Goal: Find specific page/section: Find specific page/section

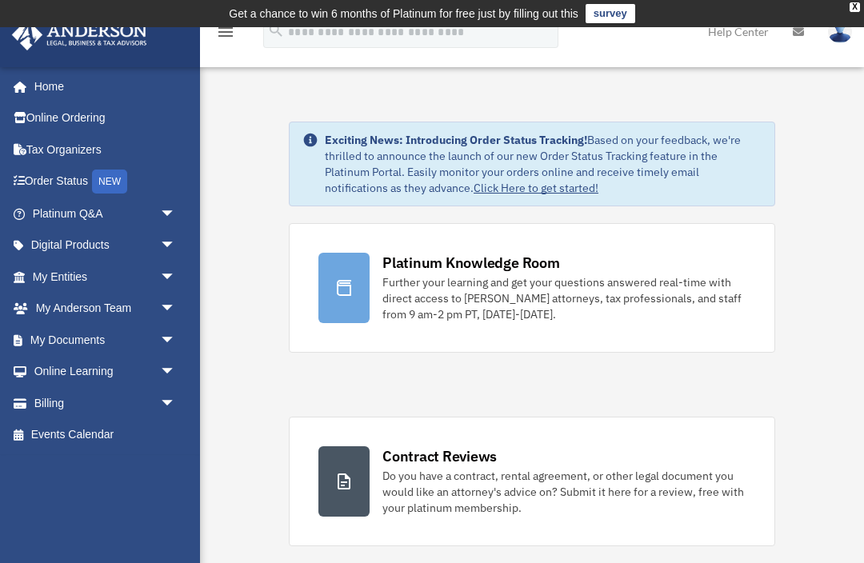
click at [163, 335] on span "arrow_drop_down" at bounding box center [176, 340] width 32 height 33
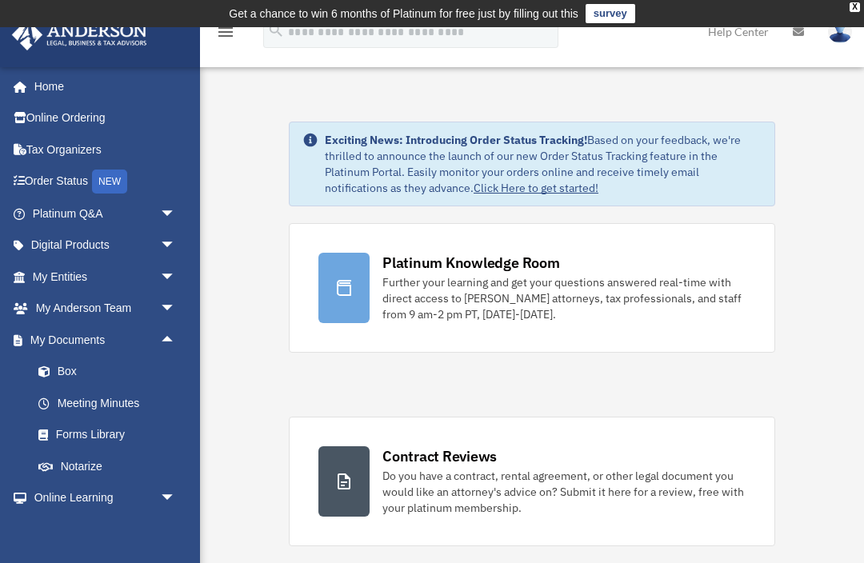
click at [64, 366] on link "Box" at bounding box center [111, 372] width 178 height 32
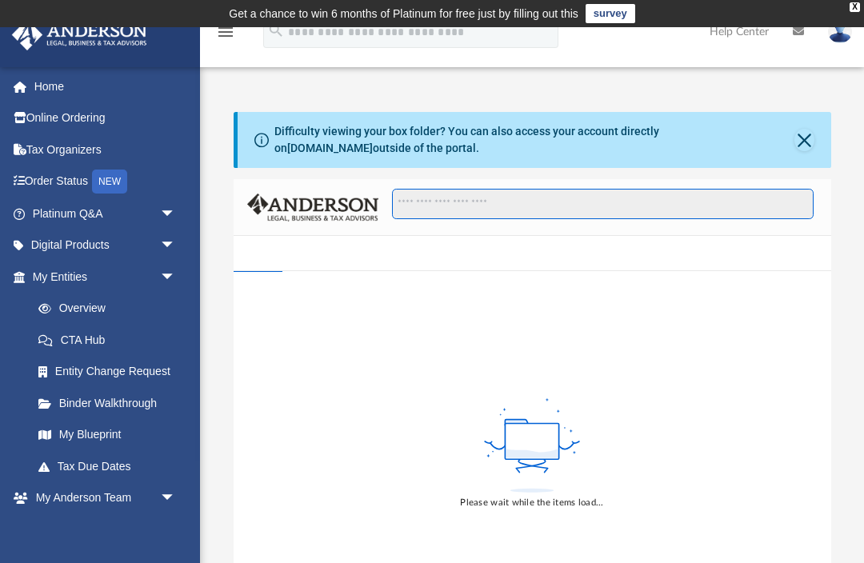
click at [479, 198] on input "Search files and folders" at bounding box center [602, 204] width 421 height 30
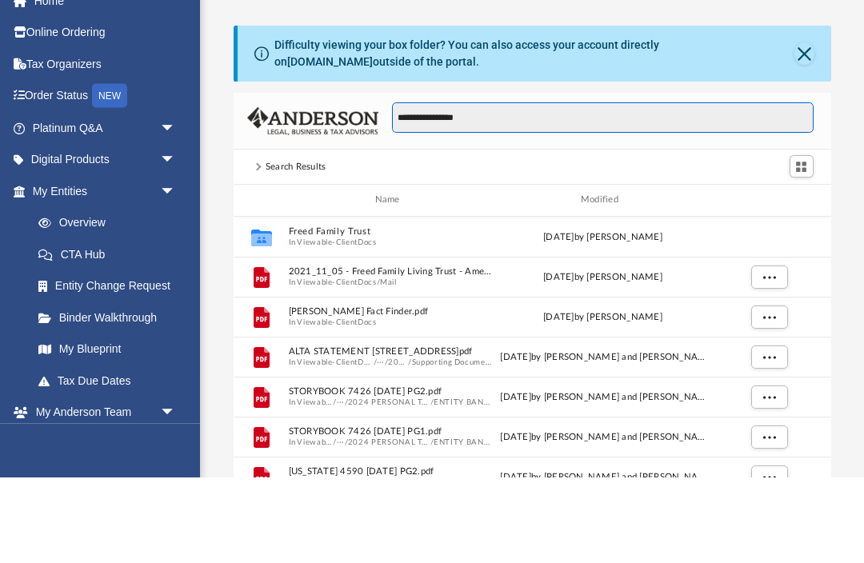
scroll to position [314, 598]
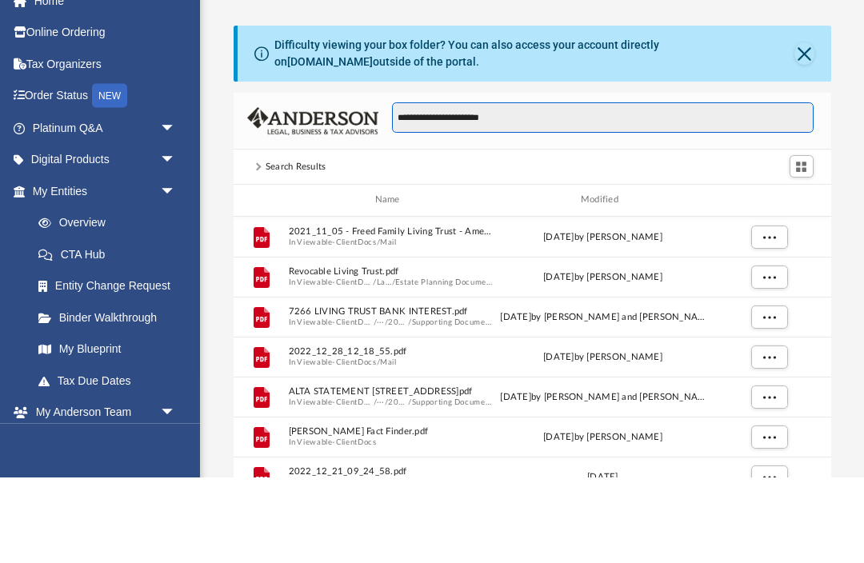
type input "**********"
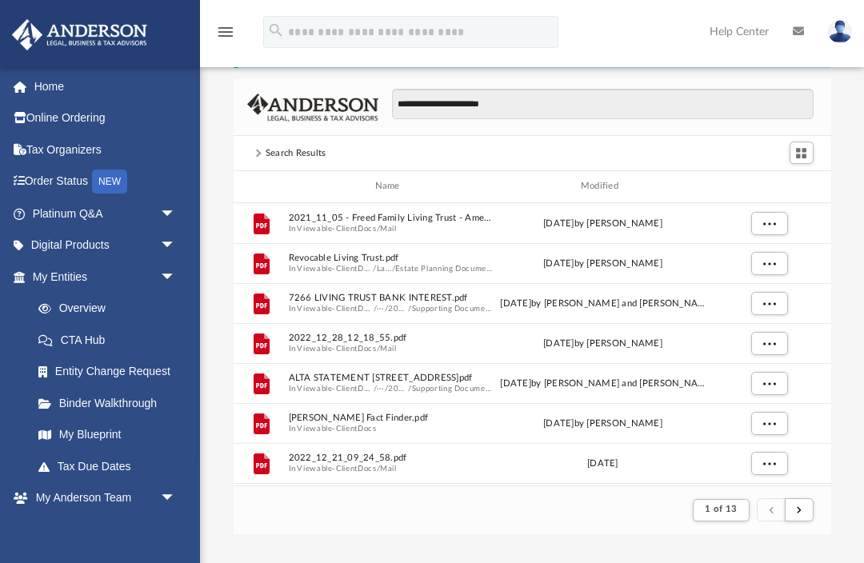
scroll to position [0, 0]
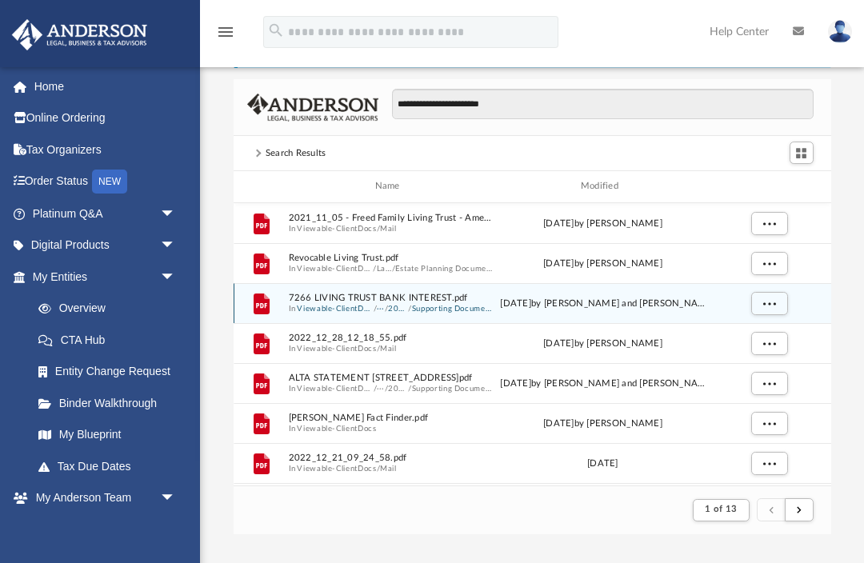
click at [430, 304] on button "Supporting Documents" at bounding box center [452, 308] width 82 height 10
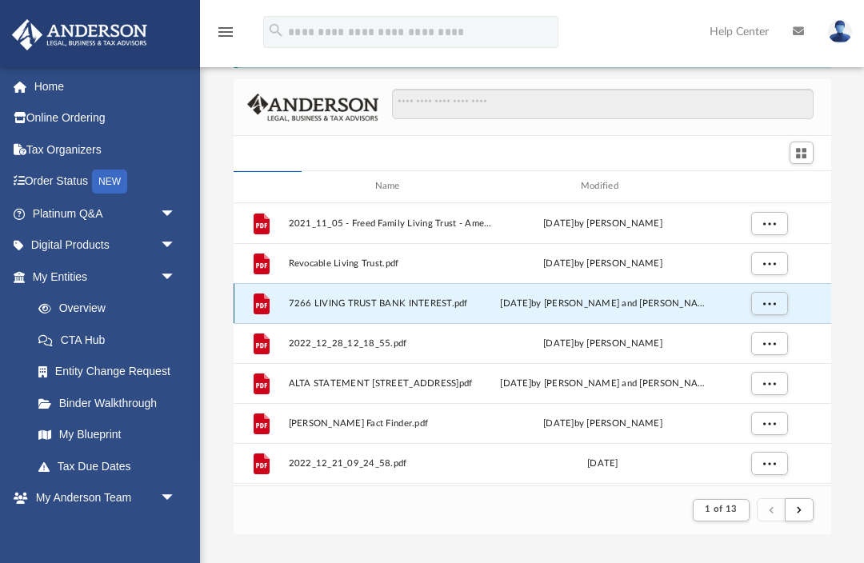
click at [769, 302] on span "More options" at bounding box center [768, 302] width 13 height 9
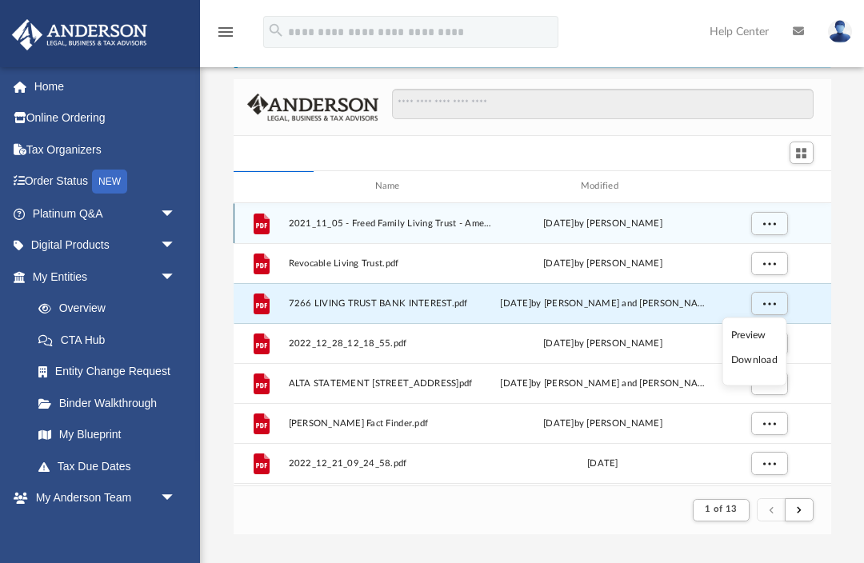
scroll to position [364, 598]
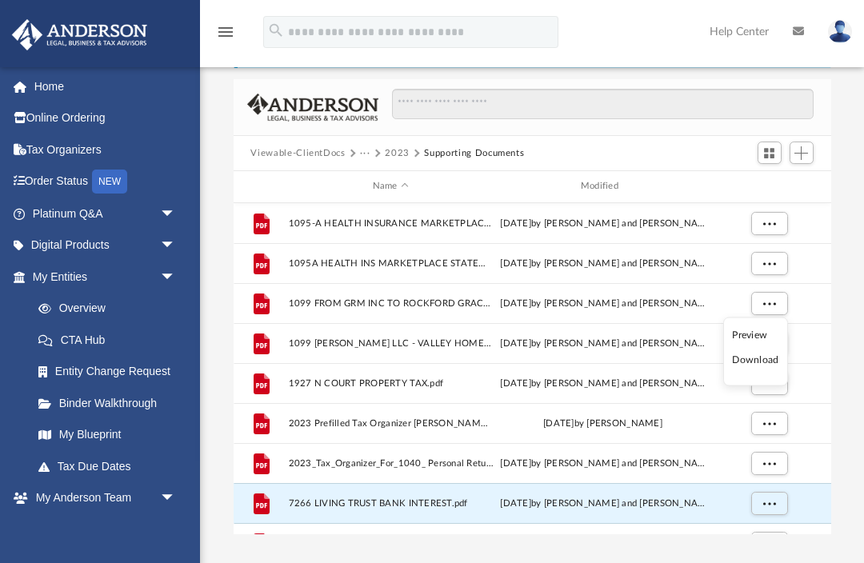
click at [739, 334] on li "Preview" at bounding box center [756, 334] width 46 height 17
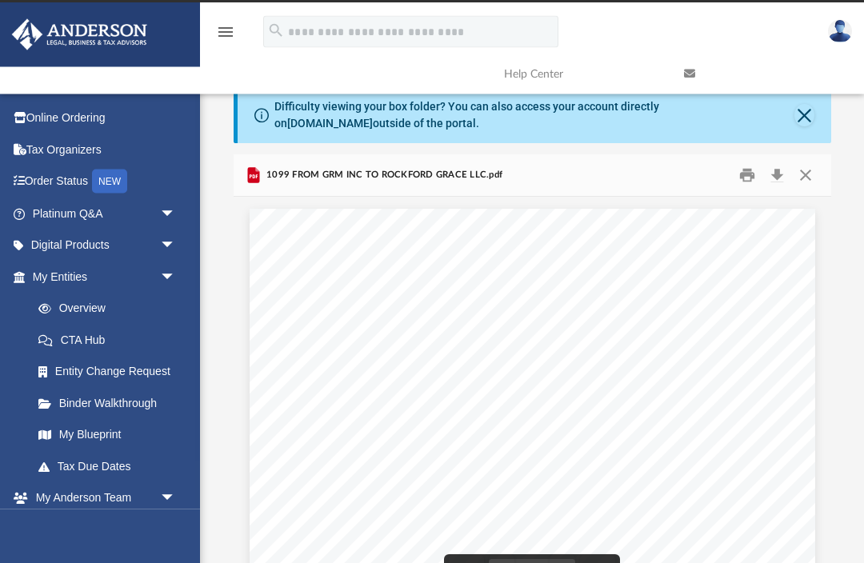
scroll to position [0, 0]
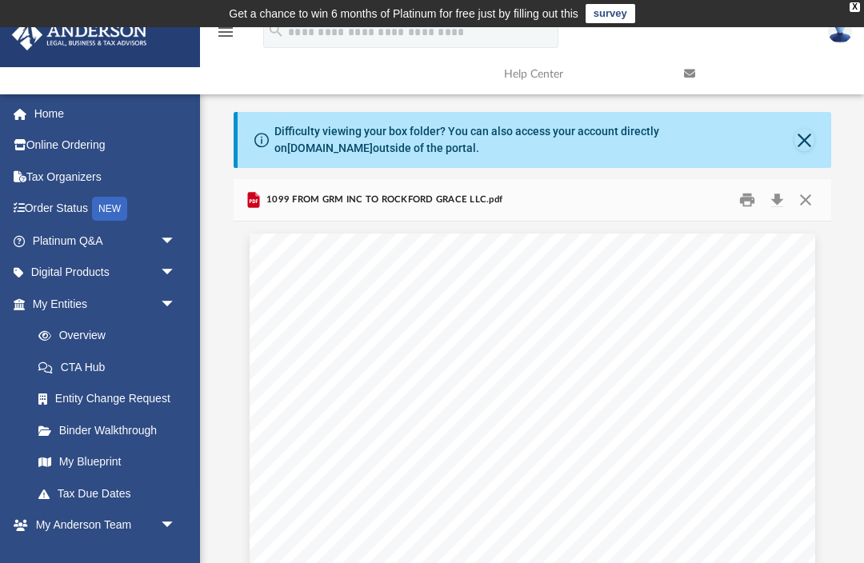
click at [809, 194] on button "Close" at bounding box center [805, 200] width 29 height 25
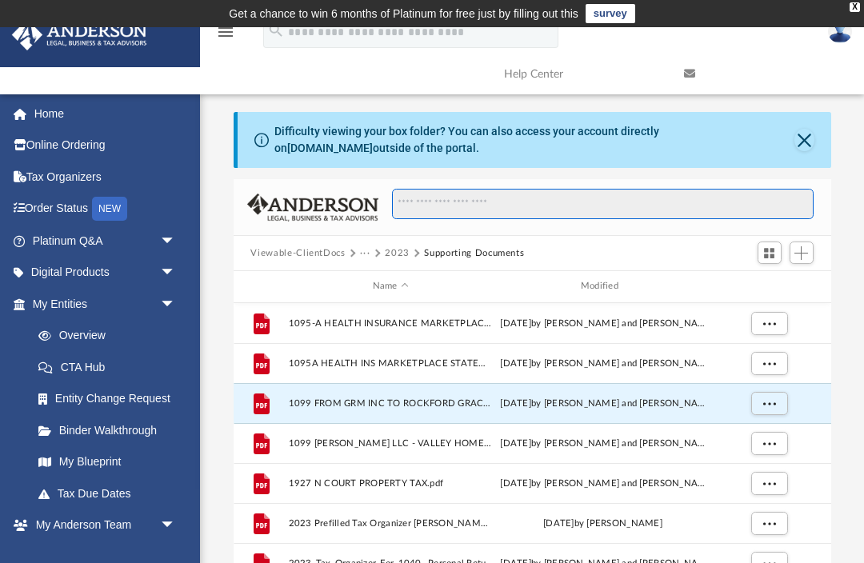
click at [461, 207] on input "Search files and folders" at bounding box center [602, 204] width 421 height 30
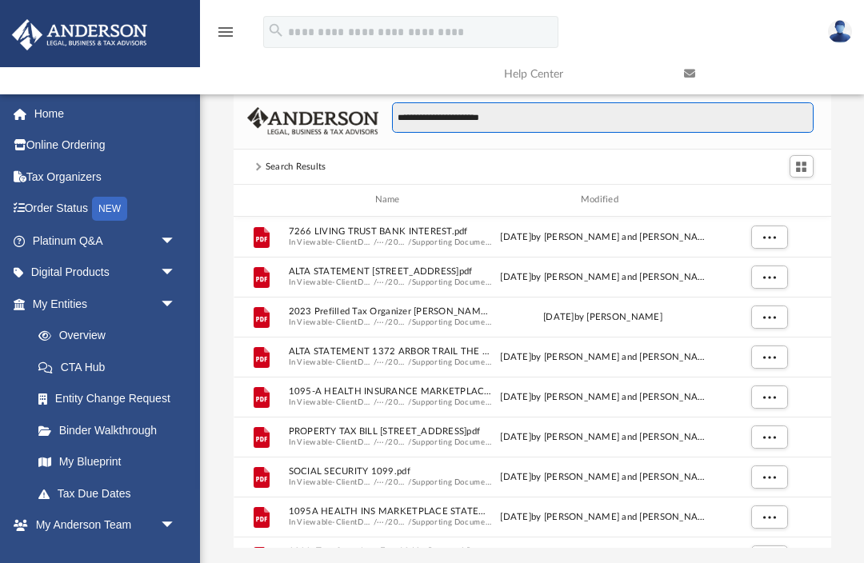
click at [532, 115] on input "**********" at bounding box center [602, 117] width 421 height 30
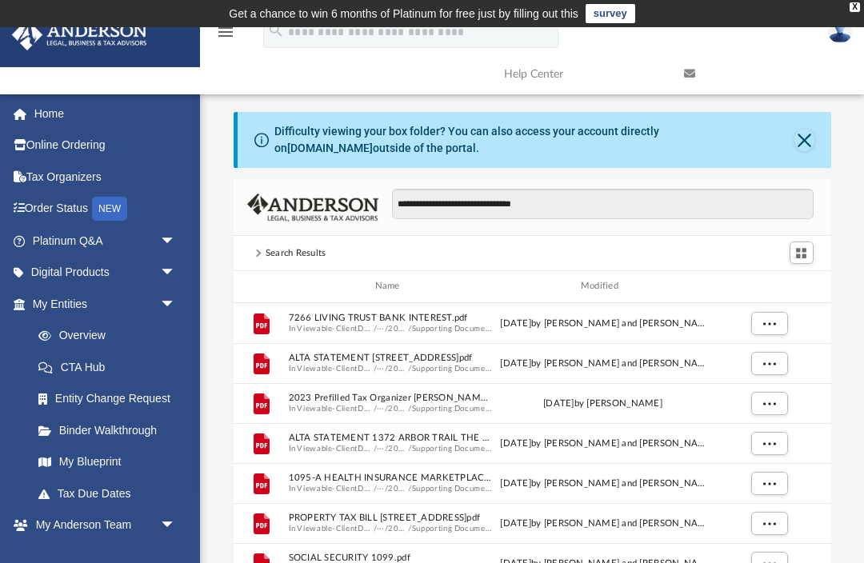
click at [294, 252] on div "Search Results" at bounding box center [296, 253] width 61 height 14
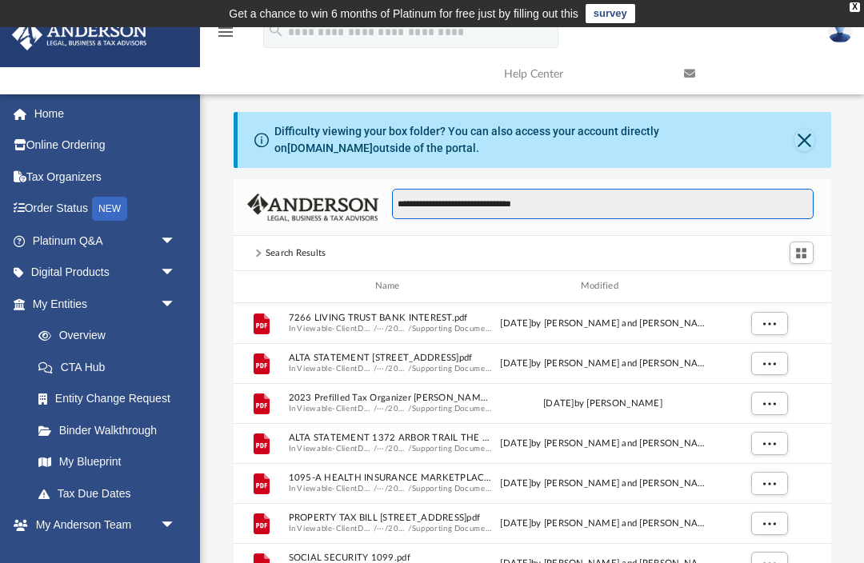
click at [586, 200] on input "**********" at bounding box center [602, 204] width 421 height 30
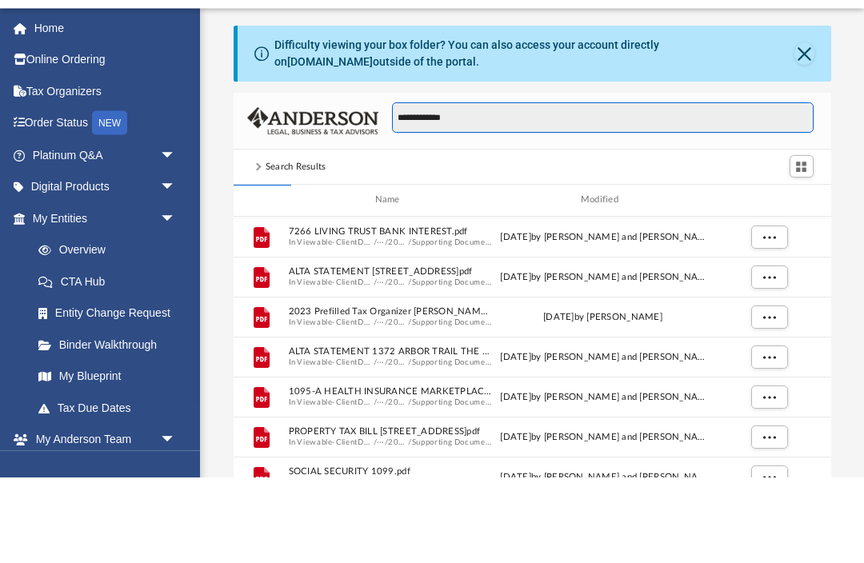
type input "*****"
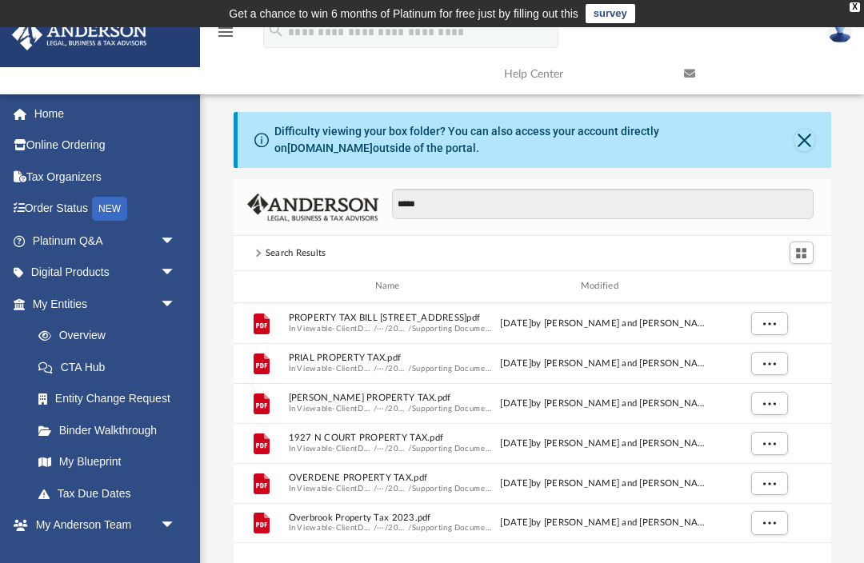
click at [288, 250] on div "Search Results" at bounding box center [296, 253] width 61 height 14
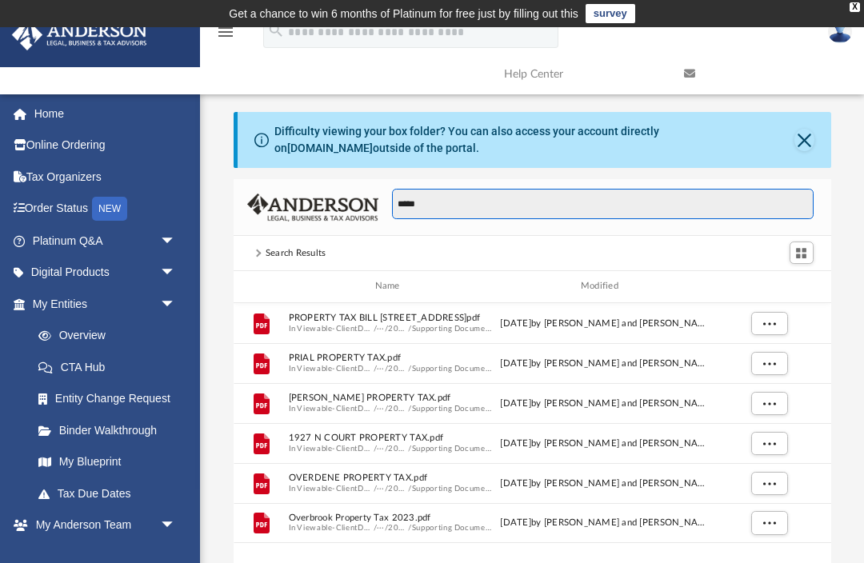
click at [468, 201] on input "*****" at bounding box center [602, 204] width 421 height 30
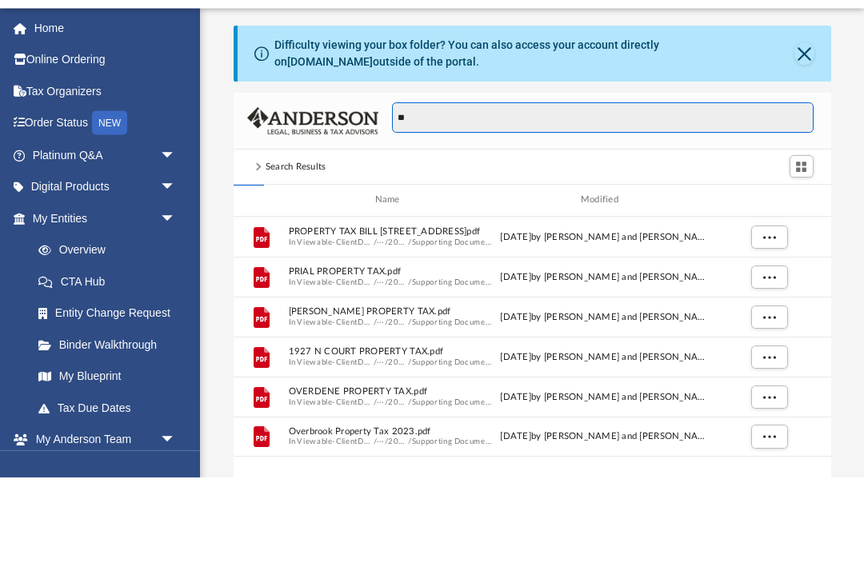
type input "*"
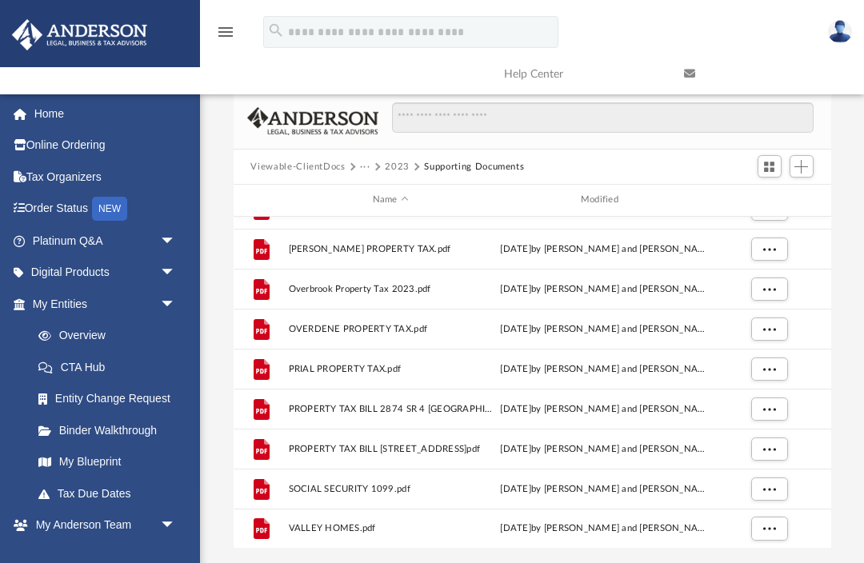
scroll to position [788, 0]
click at [299, 163] on button "Viewable-ClientDocs" at bounding box center [297, 167] width 94 height 14
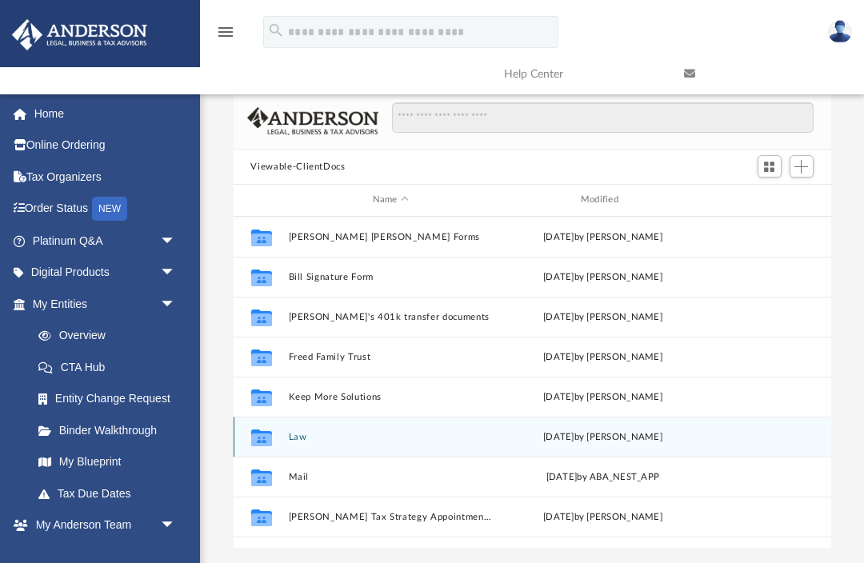
click at [300, 435] on button "Law" at bounding box center [390, 437] width 205 height 10
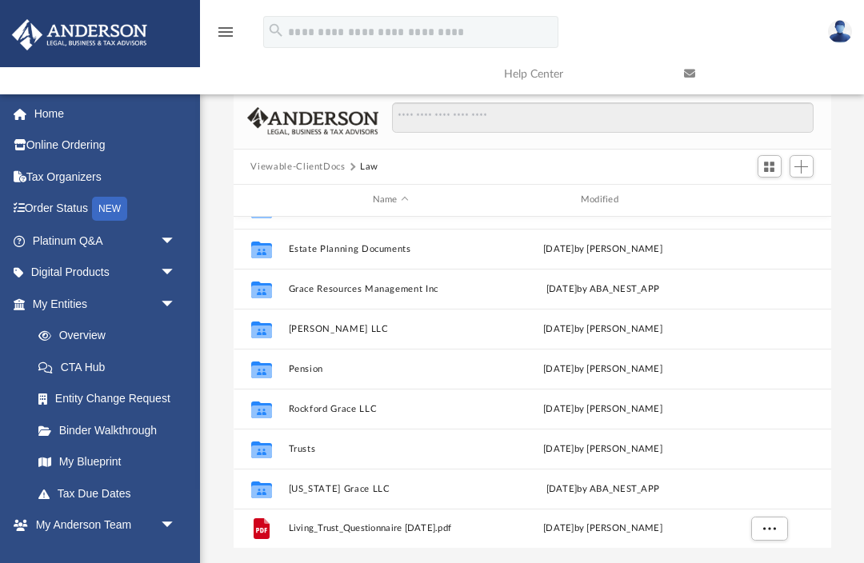
scroll to position [108, 0]
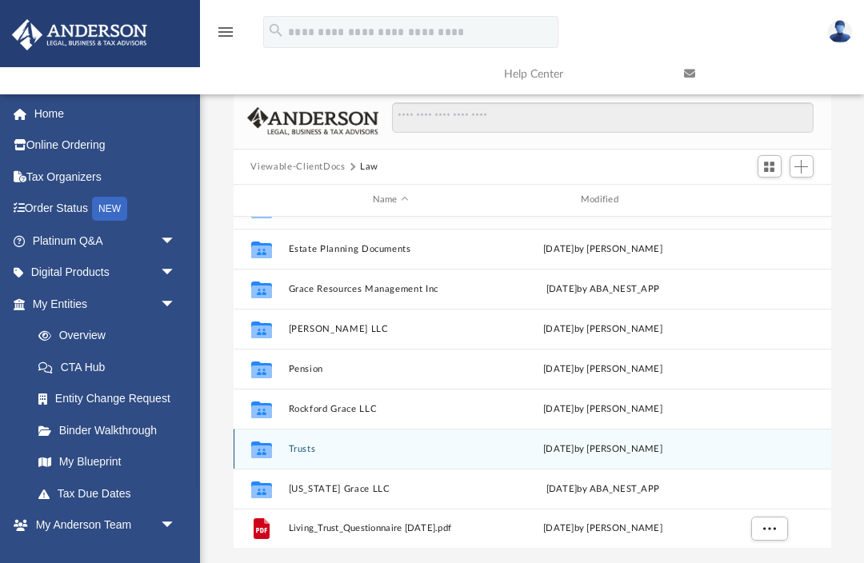
click at [303, 449] on button "Trusts" at bounding box center [390, 449] width 205 height 10
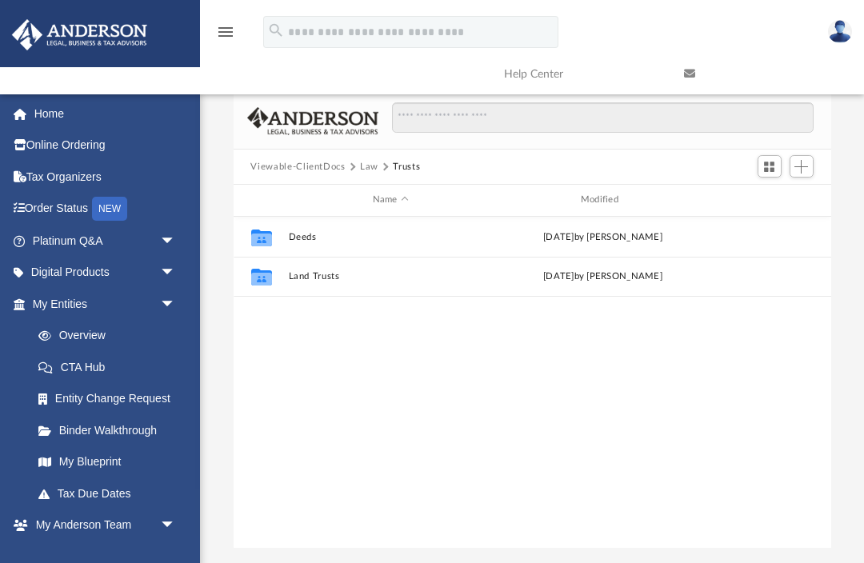
scroll to position [0, 0]
click at [302, 168] on button "Viewable-ClientDocs" at bounding box center [297, 167] width 94 height 14
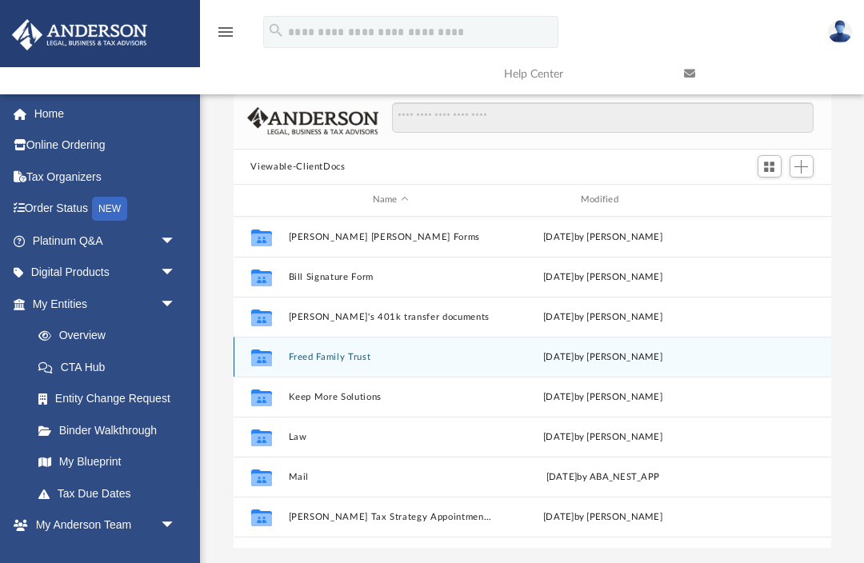
click at [322, 353] on button "Freed Family Trust" at bounding box center [390, 357] width 205 height 10
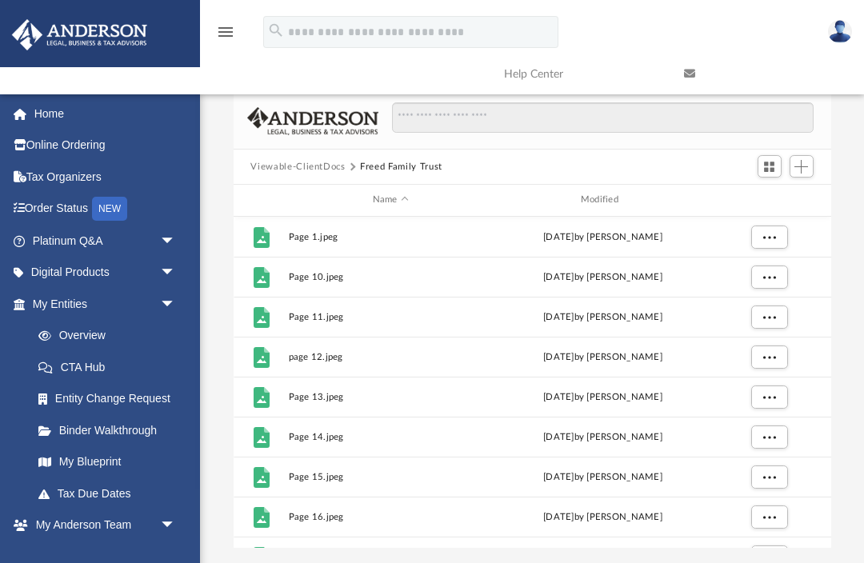
click at [293, 162] on button "Viewable-ClientDocs" at bounding box center [297, 167] width 94 height 14
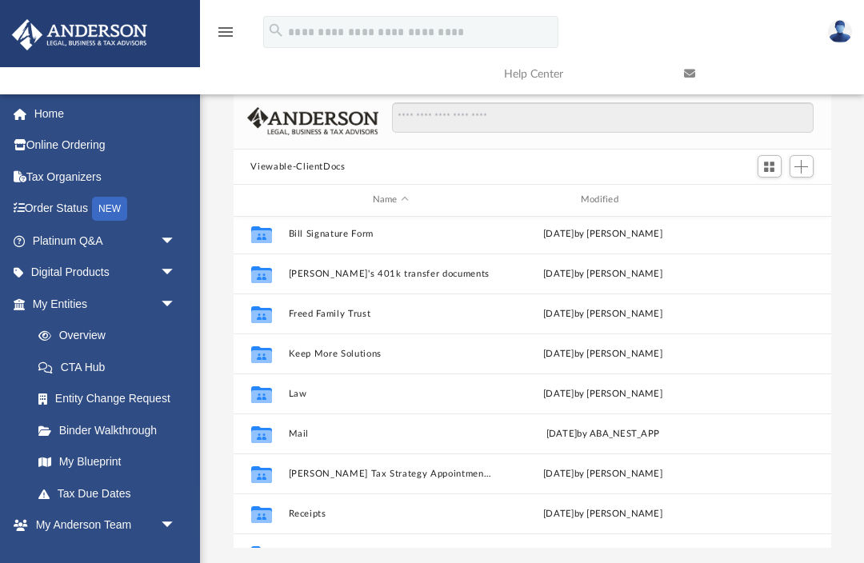
scroll to position [34, 0]
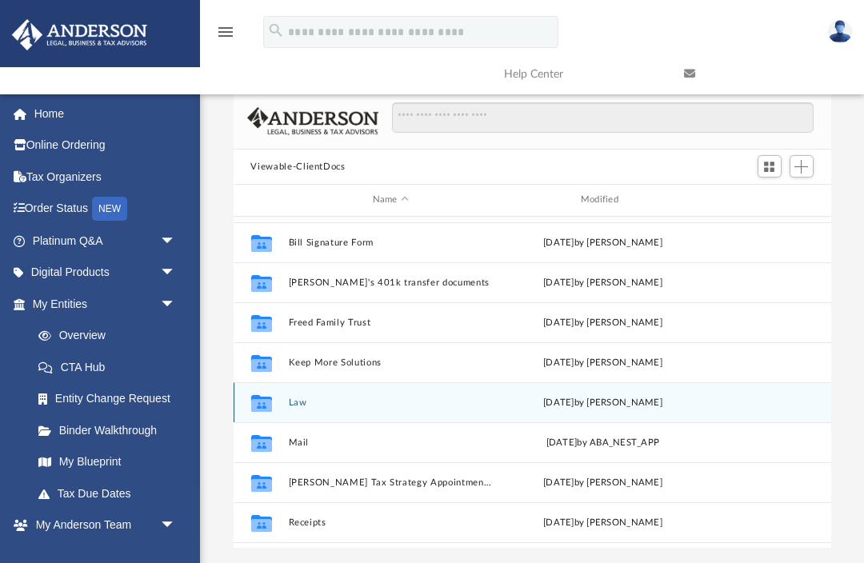
click at [306, 400] on button "Law" at bounding box center [390, 403] width 205 height 10
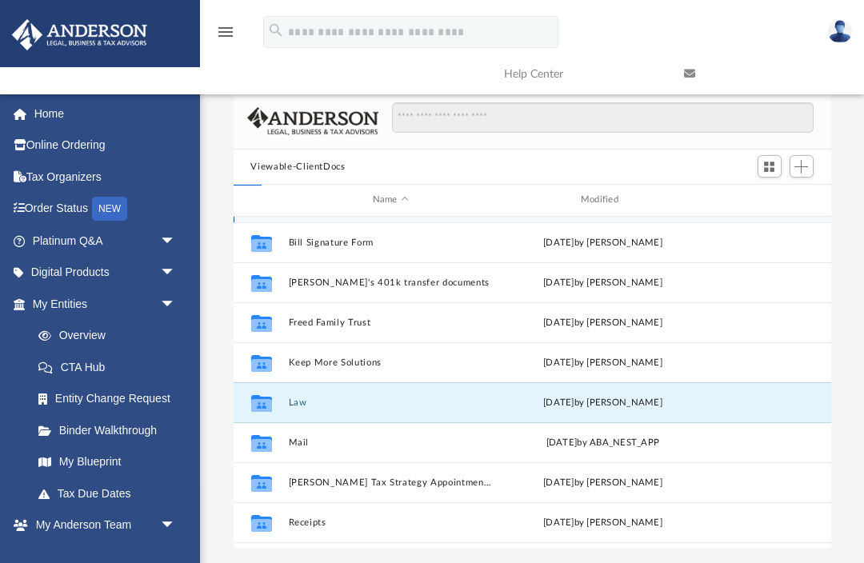
scroll to position [0, 0]
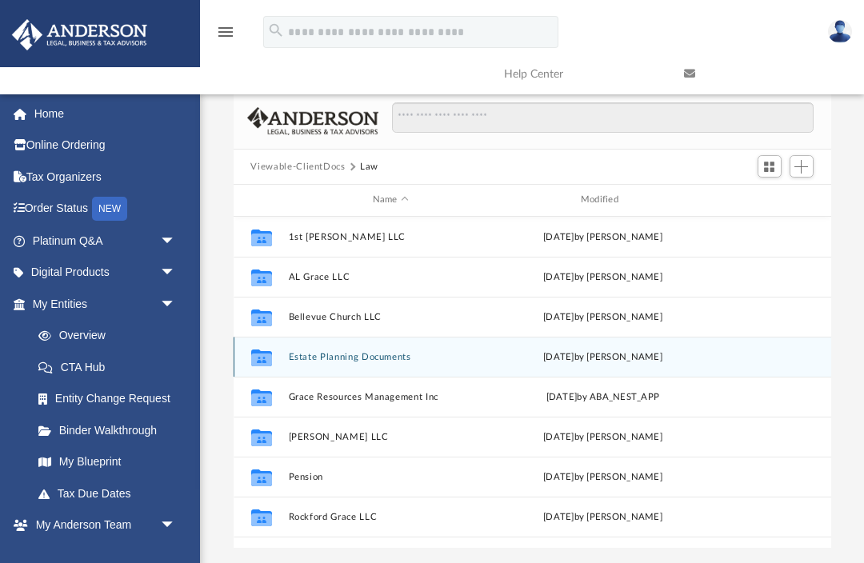
click at [368, 355] on button "Estate Planning Documents" at bounding box center [390, 357] width 205 height 10
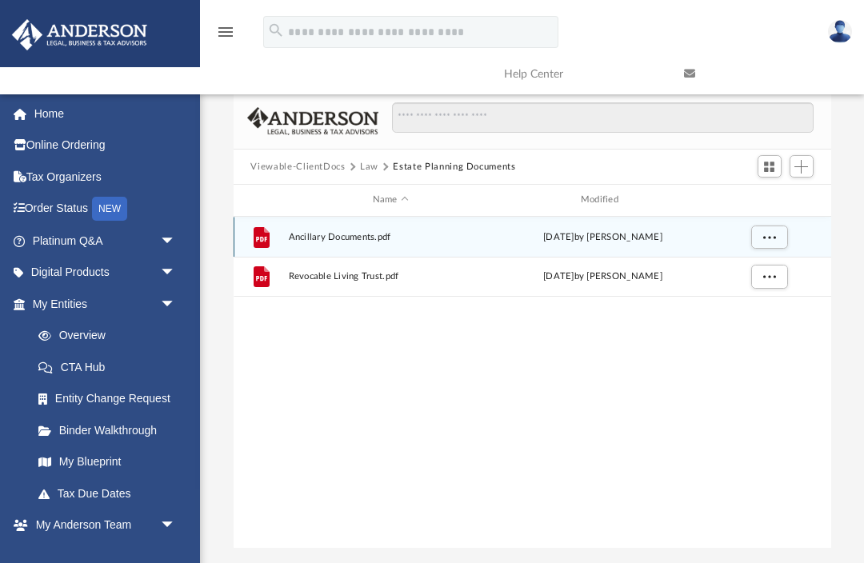
click at [366, 238] on span "Ancillary Documents.pdf" at bounding box center [390, 237] width 205 height 10
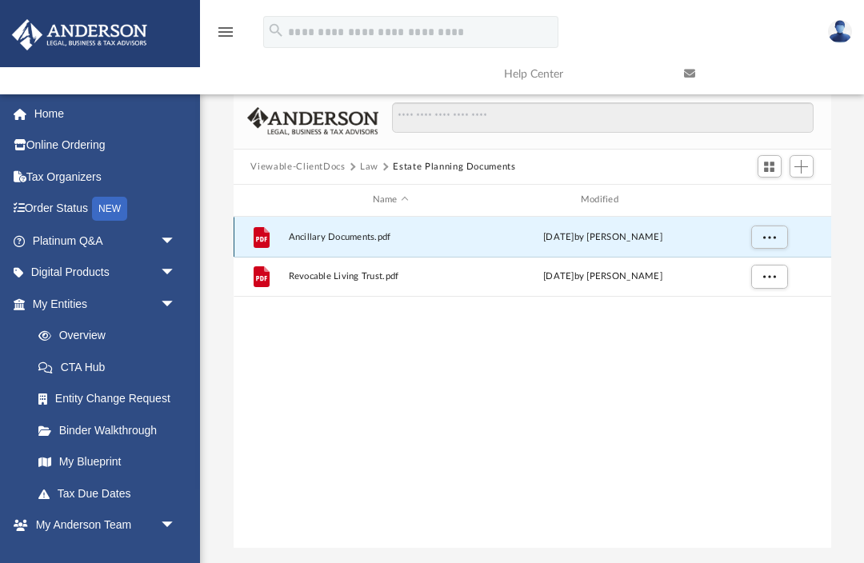
click at [770, 236] on span "More options" at bounding box center [768, 236] width 13 height 9
click at [750, 260] on li "Preview" at bounding box center [754, 268] width 46 height 17
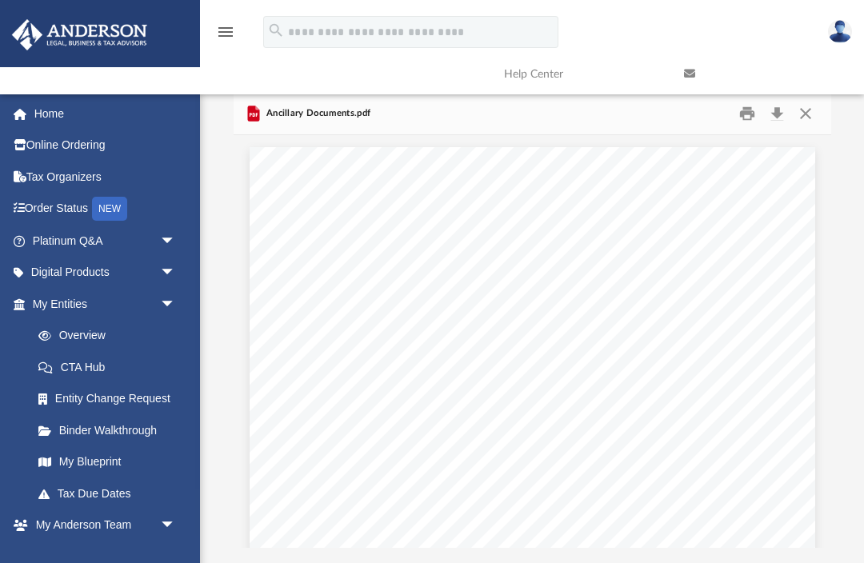
type input "*****"
